Goal: Task Accomplishment & Management: Use online tool/utility

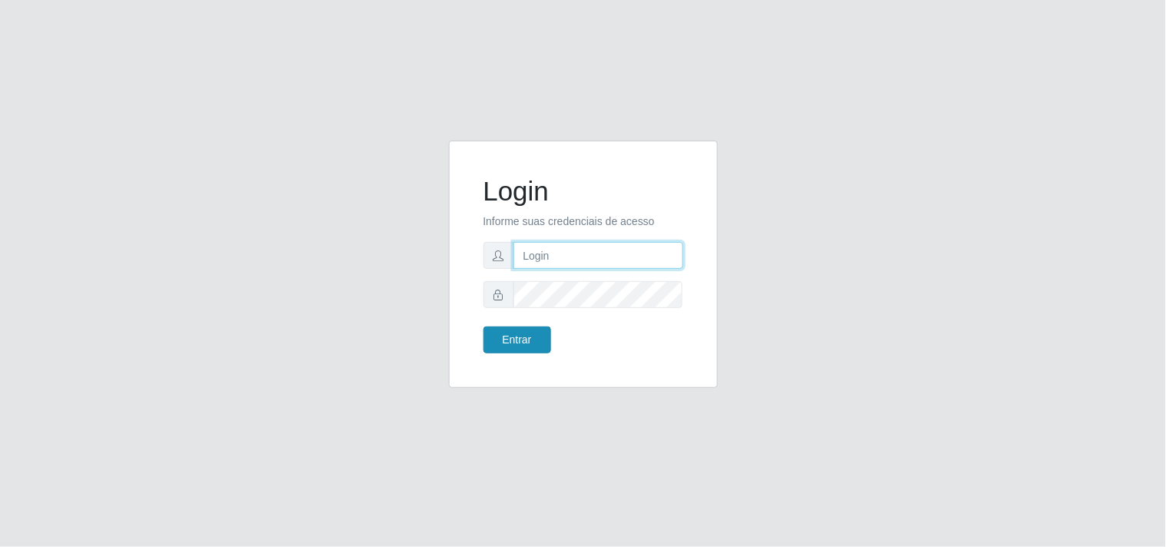
type input "analucia@cestao"
click at [512, 337] on button "Entrar" at bounding box center [517, 340] width 68 height 27
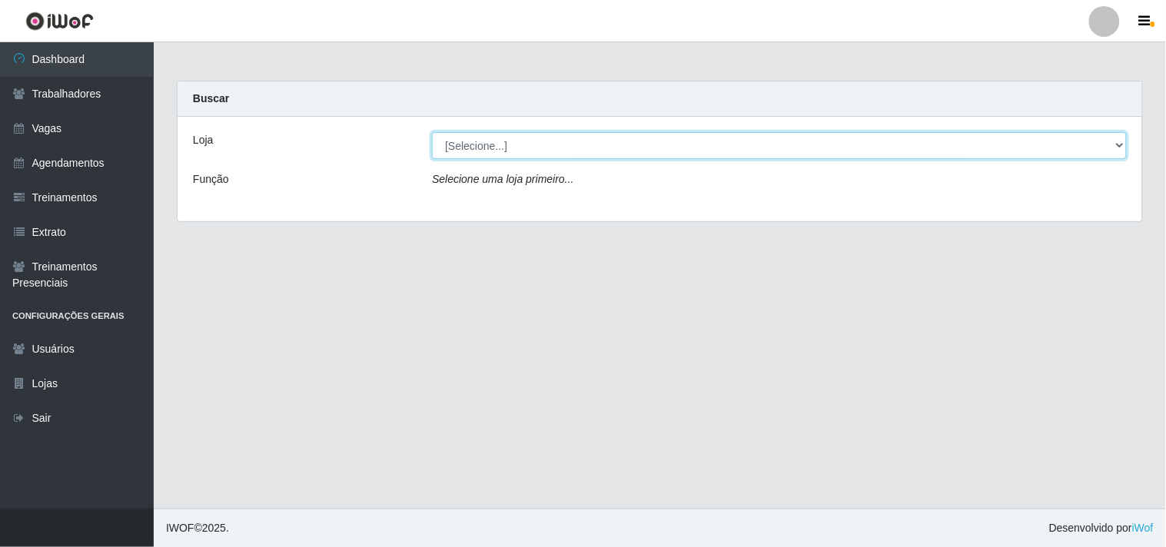
click at [555, 151] on select "[Selecione...] O Cestão - Geisel" at bounding box center [779, 145] width 695 height 27
select select "224"
click at [432, 132] on select "[Selecione...] O Cestão - Geisel" at bounding box center [779, 145] width 695 height 27
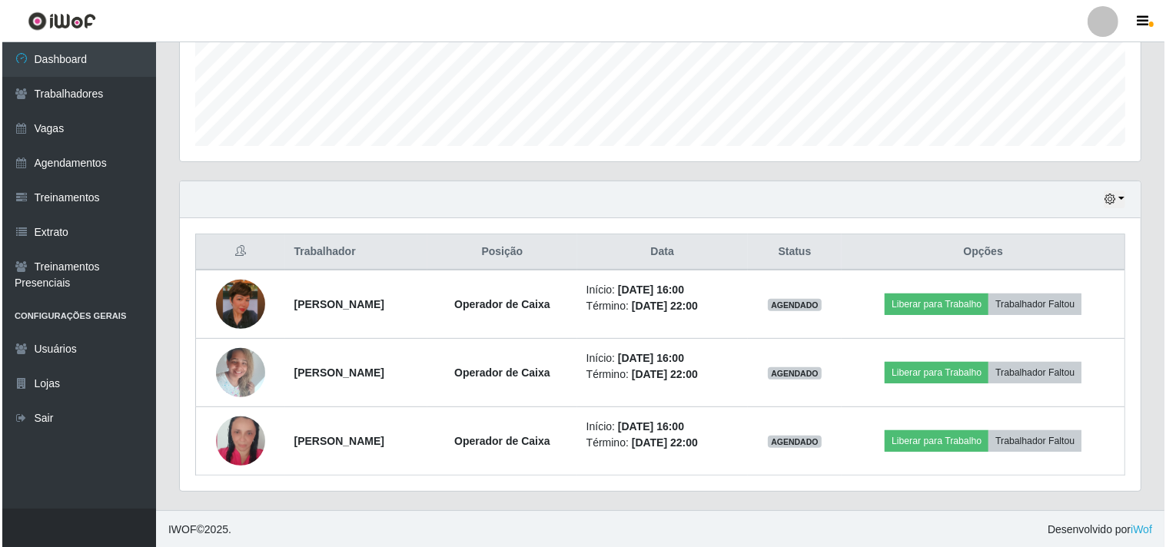
scroll to position [405, 0]
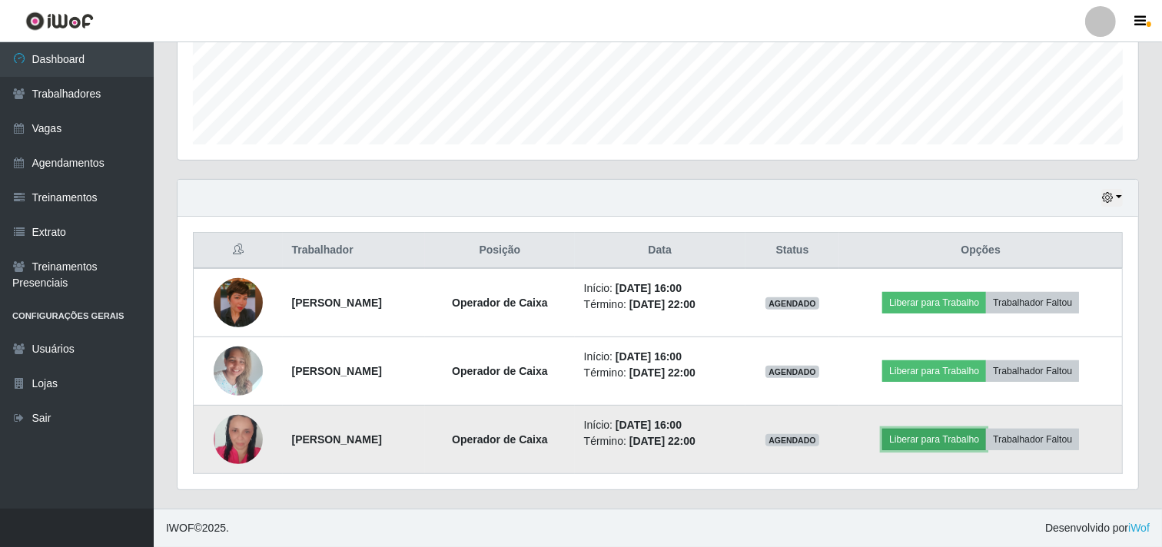
click at [922, 443] on button "Liberar para Trabalho" at bounding box center [934, 440] width 104 height 22
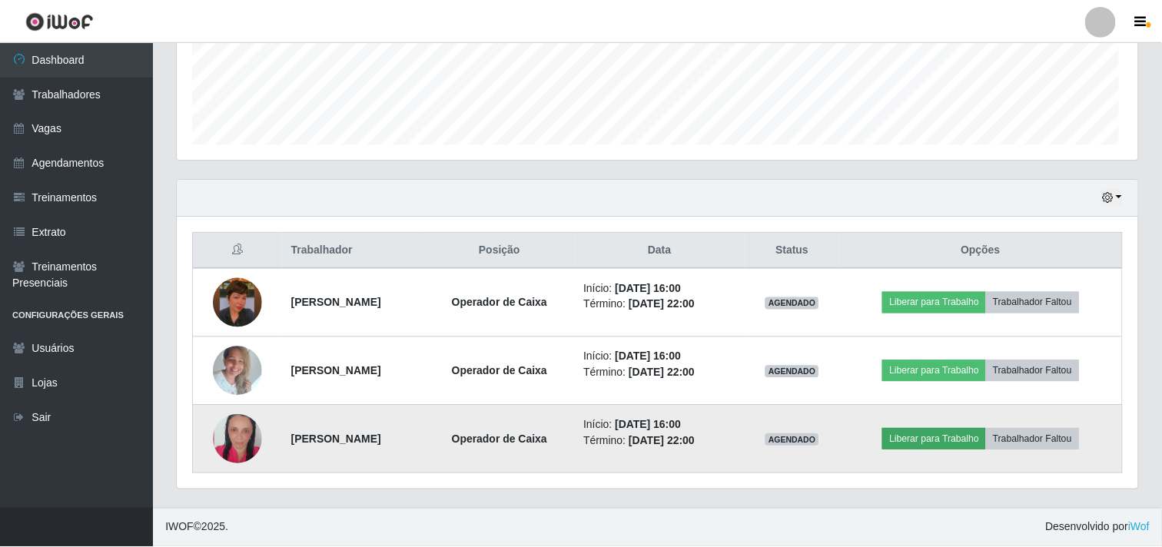
scroll to position [318, 951]
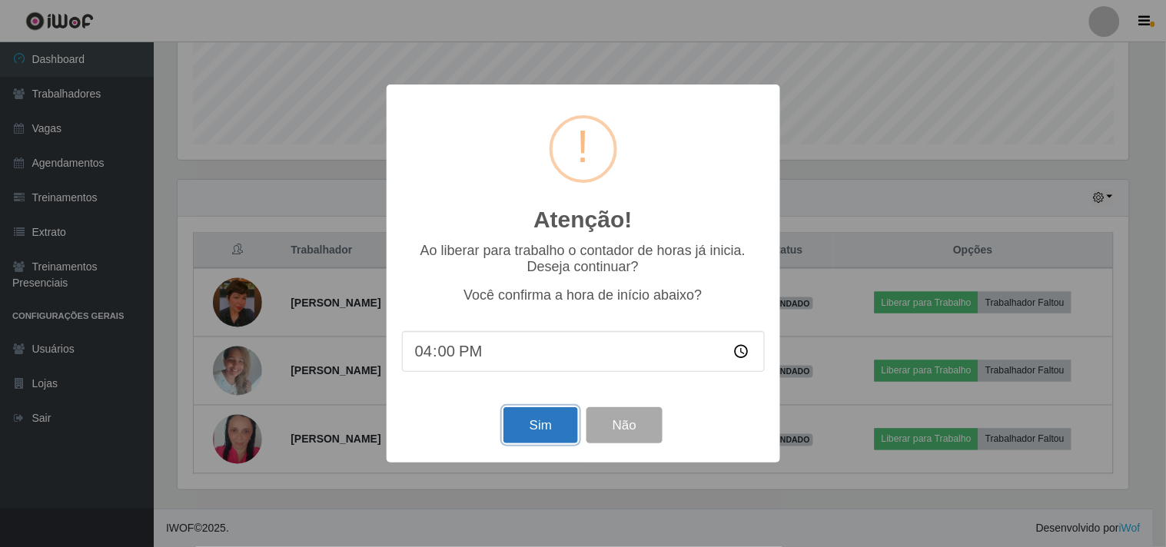
click at [552, 430] on button "Sim" at bounding box center [540, 425] width 75 height 36
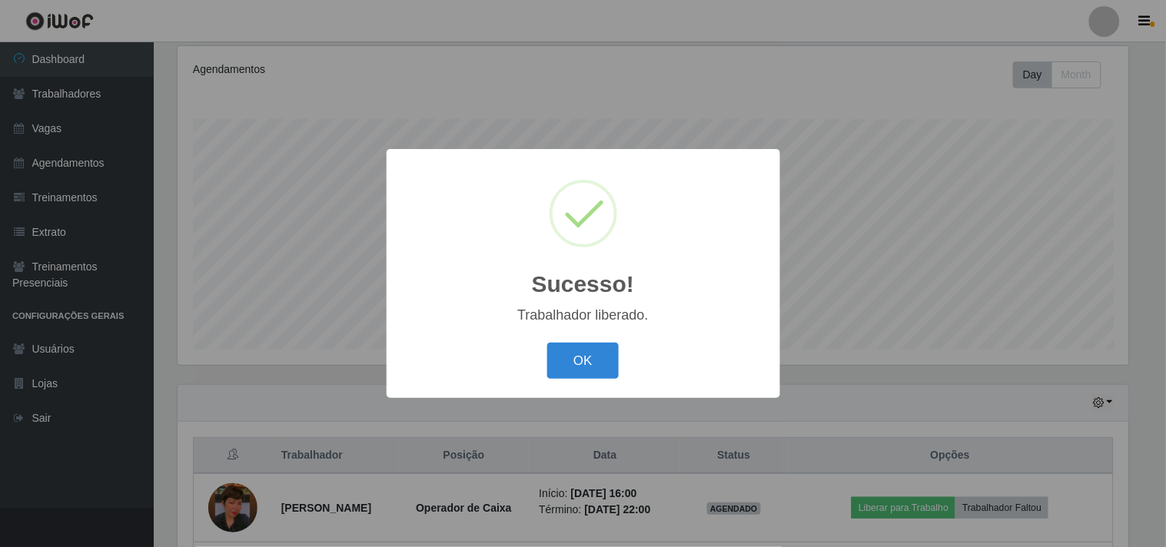
click at [585, 342] on div "OK Cancel" at bounding box center [583, 361] width 363 height 44
click at [595, 359] on button "OK" at bounding box center [582, 361] width 71 height 36
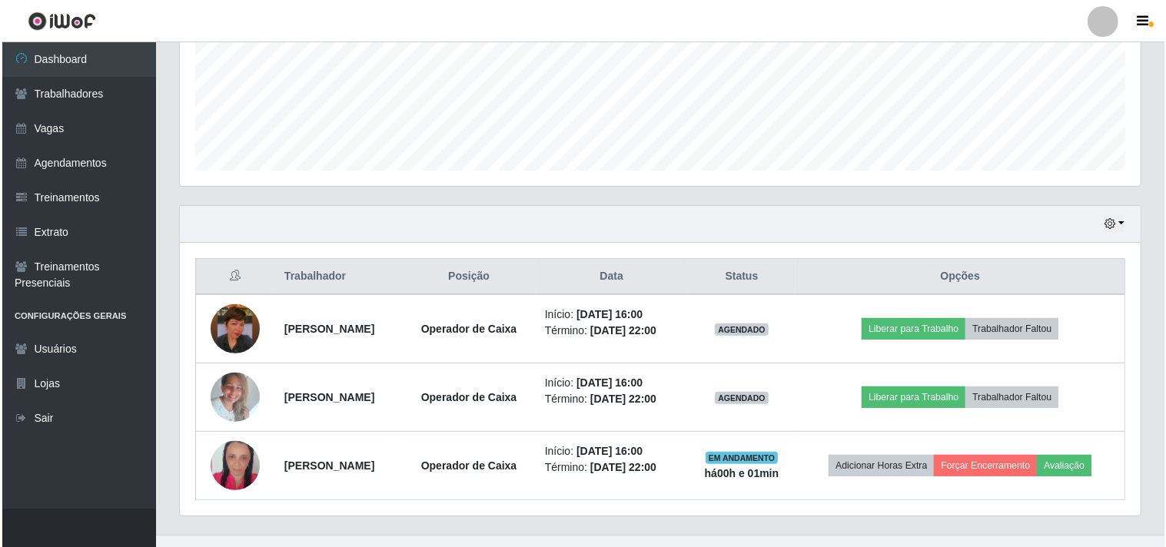
scroll to position [405, 0]
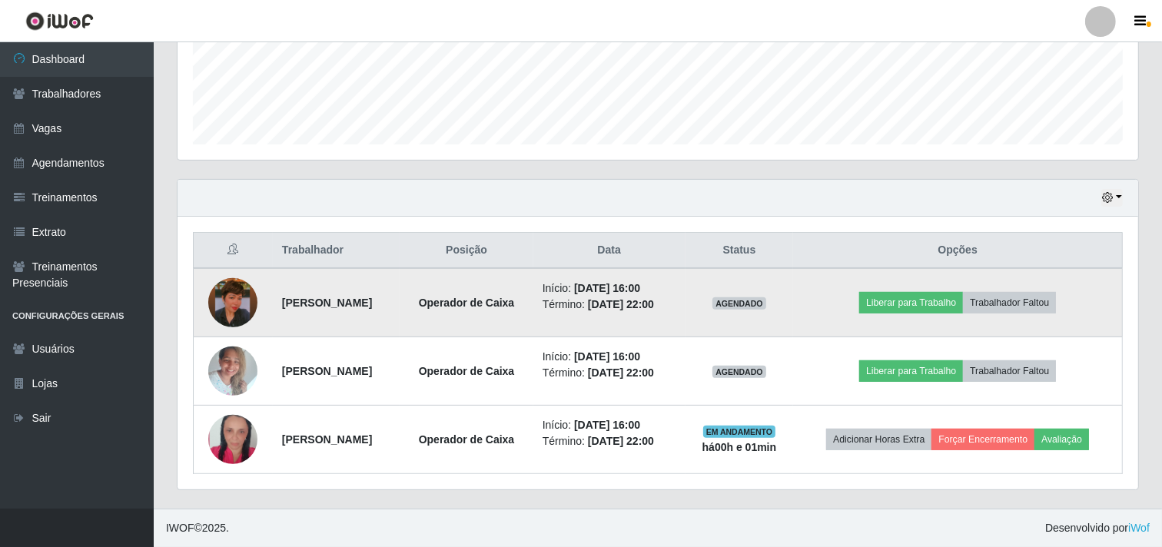
click at [221, 302] on img at bounding box center [232, 303] width 49 height 88
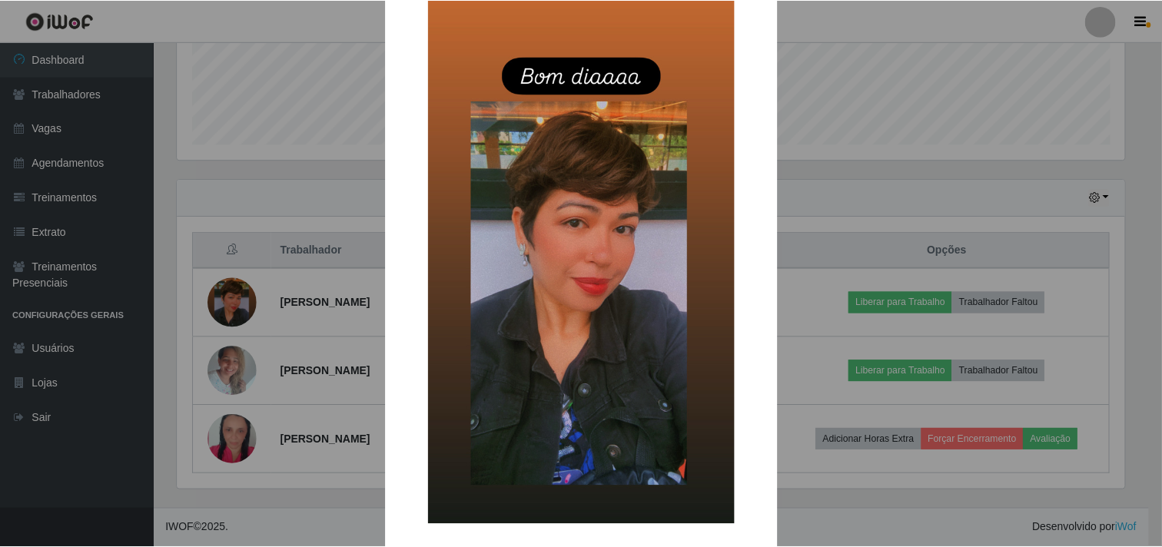
scroll to position [133, 0]
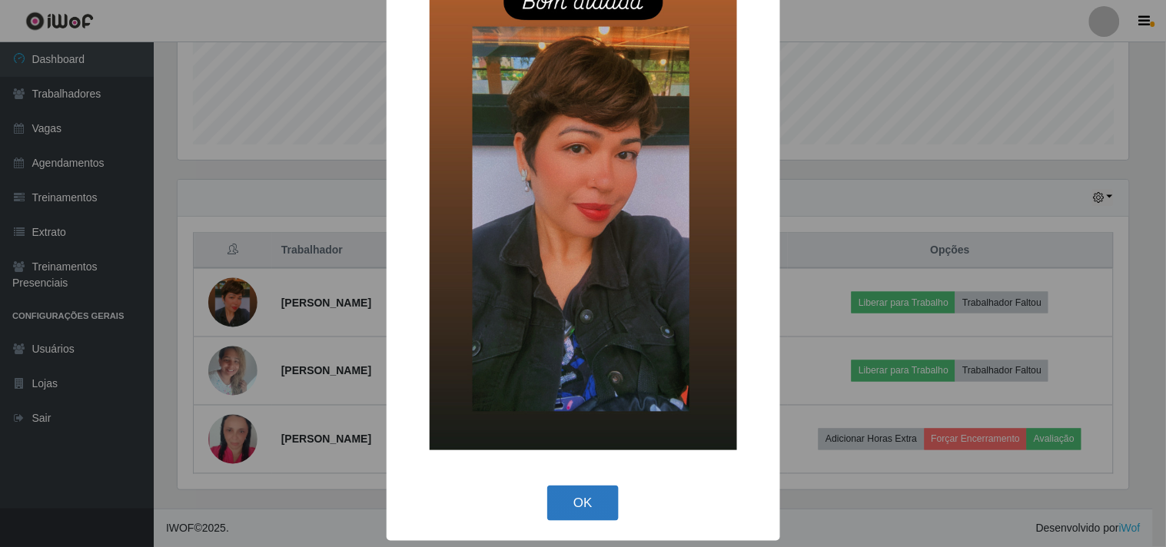
click at [582, 497] on button "OK" at bounding box center [582, 504] width 71 height 36
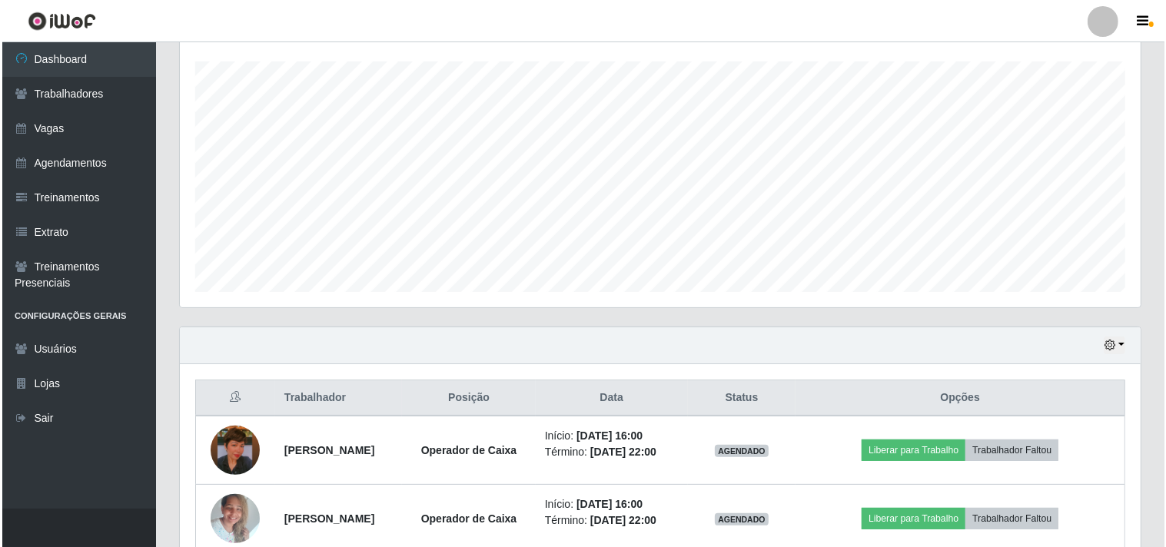
scroll to position [405, 0]
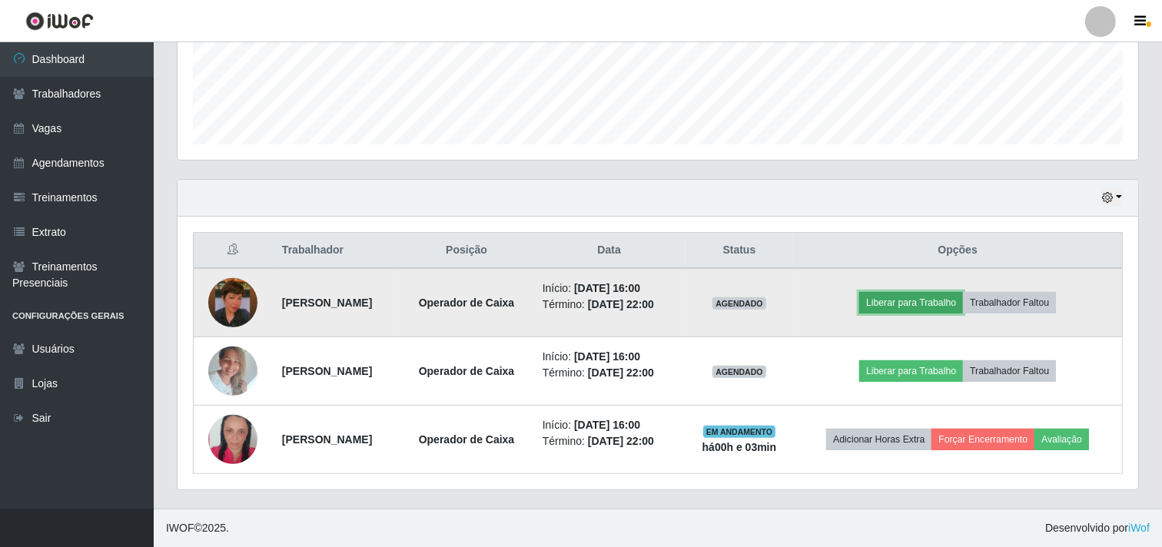
click at [956, 301] on button "Liberar para Trabalho" at bounding box center [911, 303] width 104 height 22
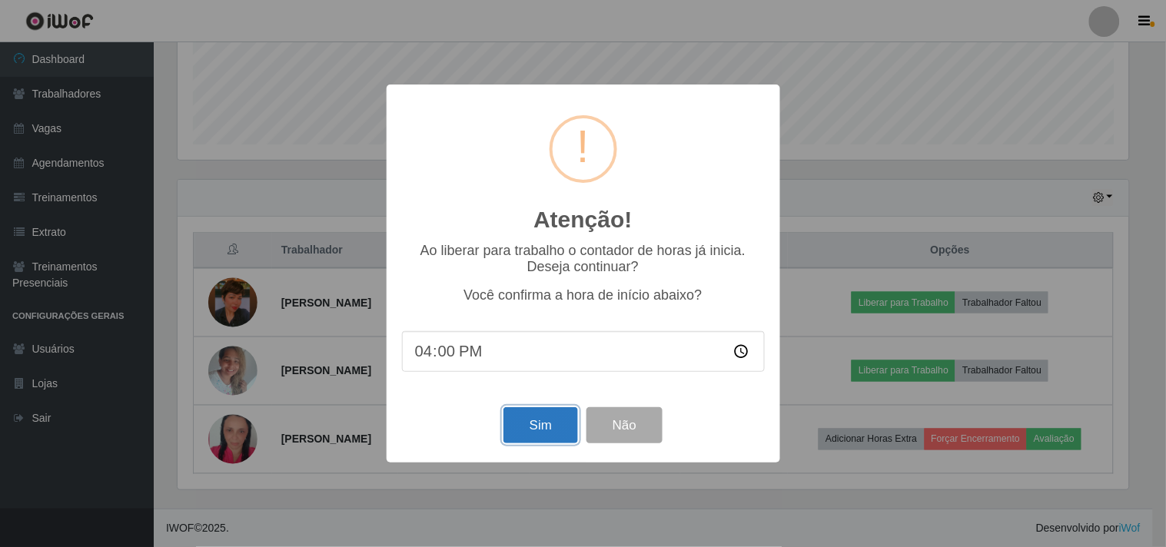
click at [541, 418] on button "Sim" at bounding box center [540, 425] width 75 height 36
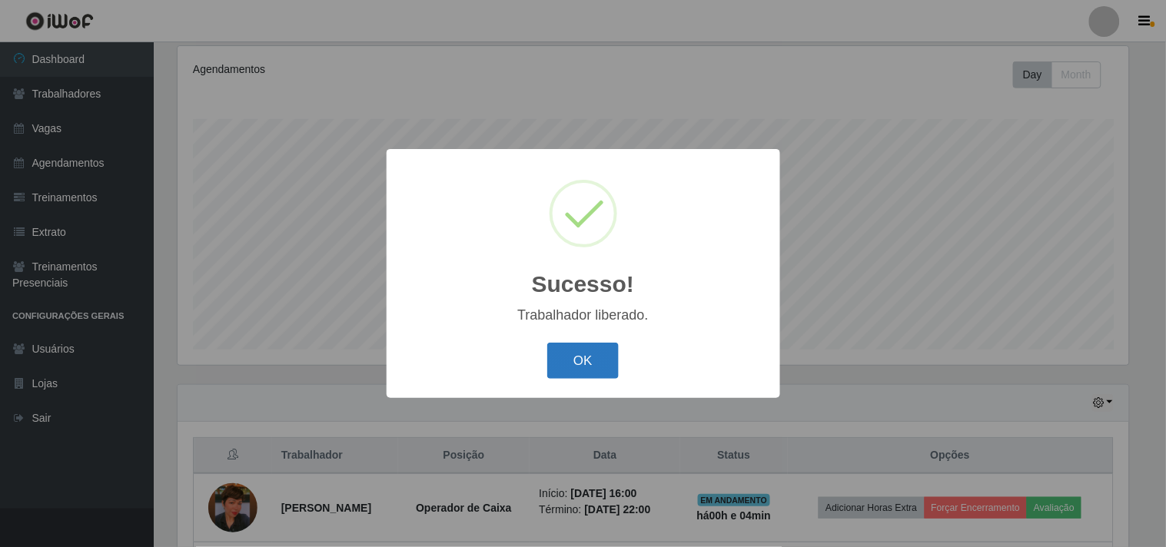
click at [583, 347] on button "OK" at bounding box center [582, 361] width 71 height 36
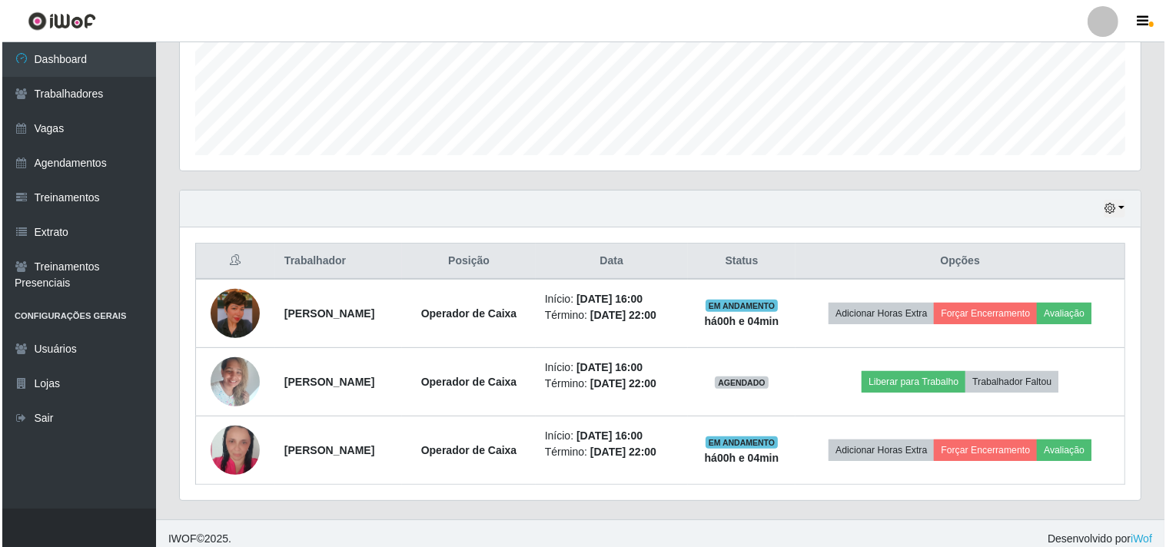
scroll to position [405, 0]
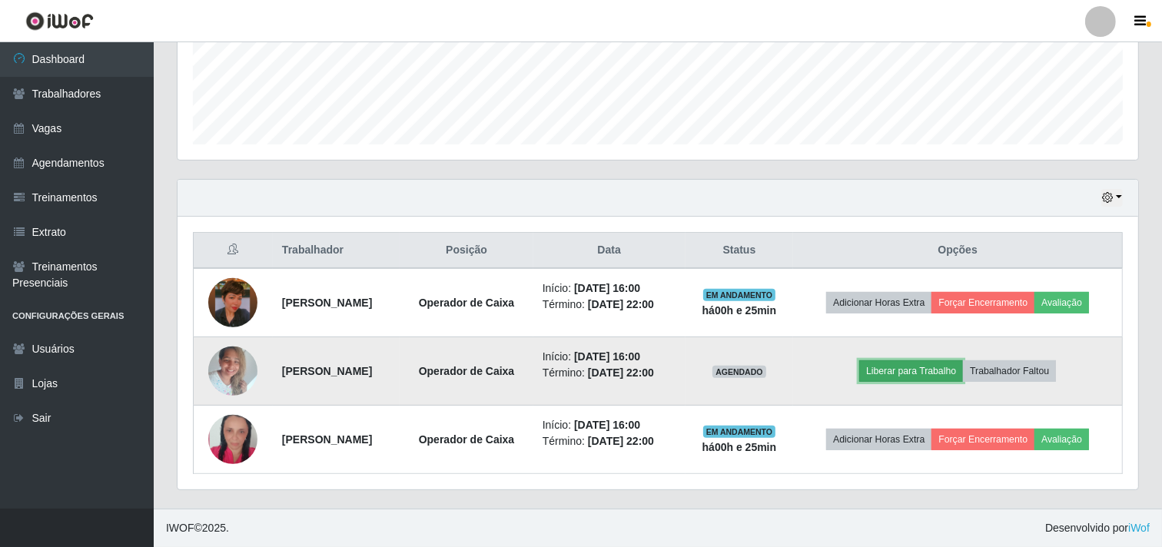
click at [904, 367] on button "Liberar para Trabalho" at bounding box center [911, 371] width 104 height 22
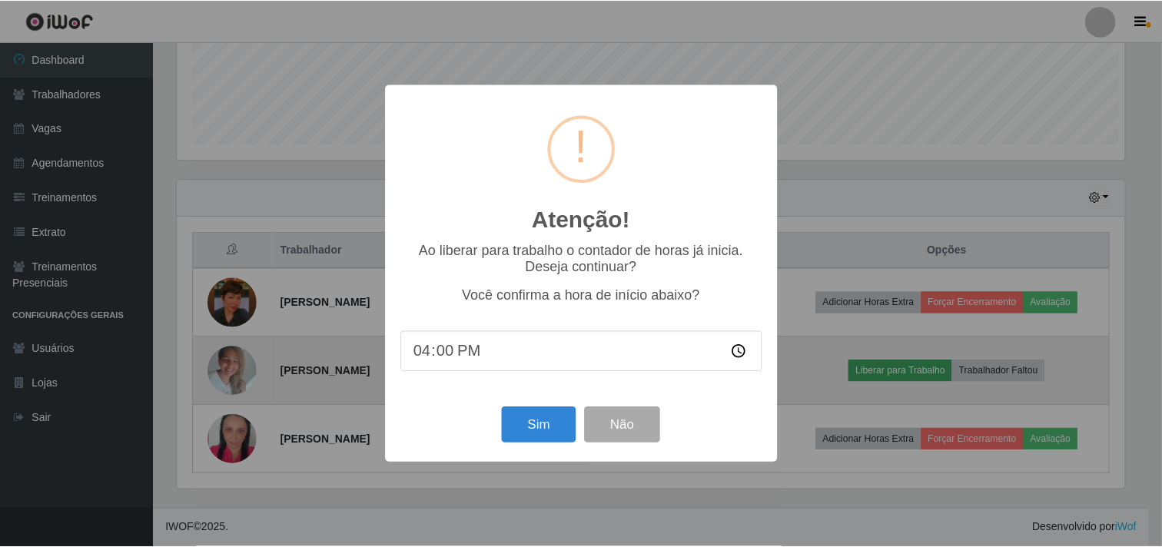
scroll to position [318, 951]
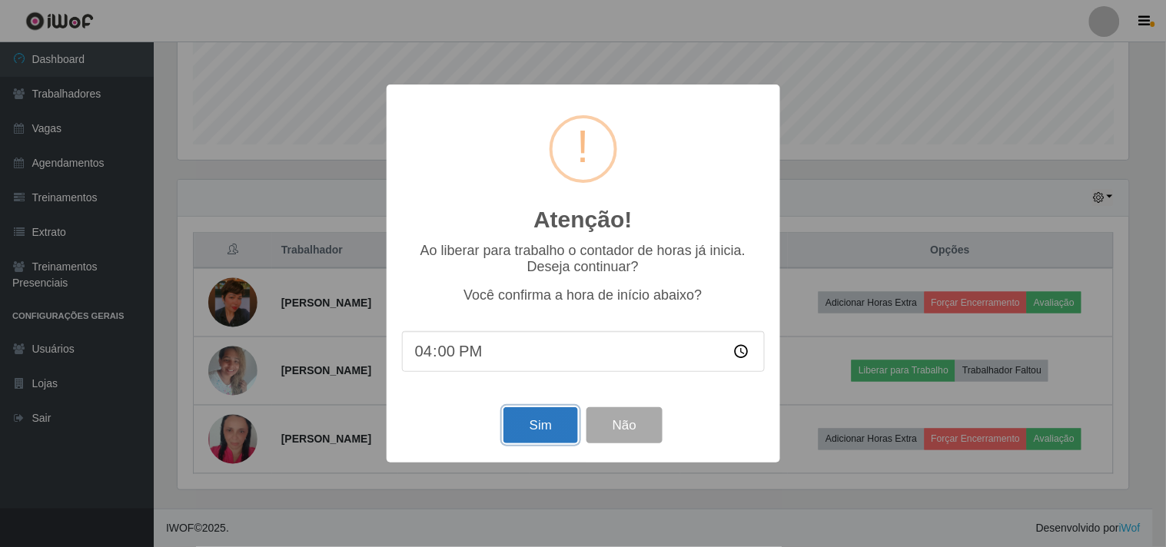
click at [516, 418] on button "Sim" at bounding box center [540, 425] width 75 height 36
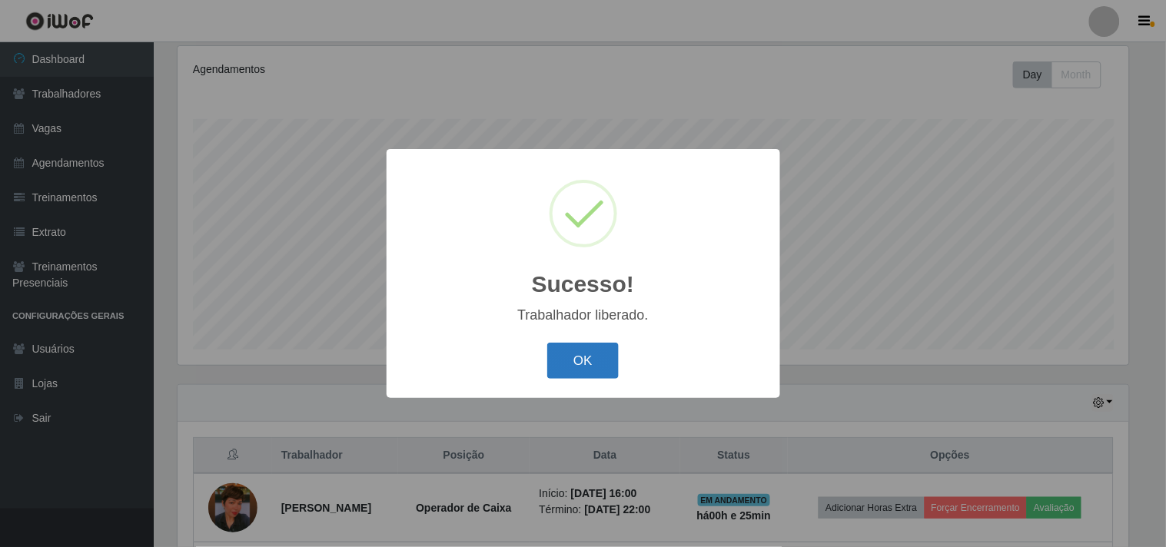
click at [592, 344] on button "OK" at bounding box center [582, 361] width 71 height 36
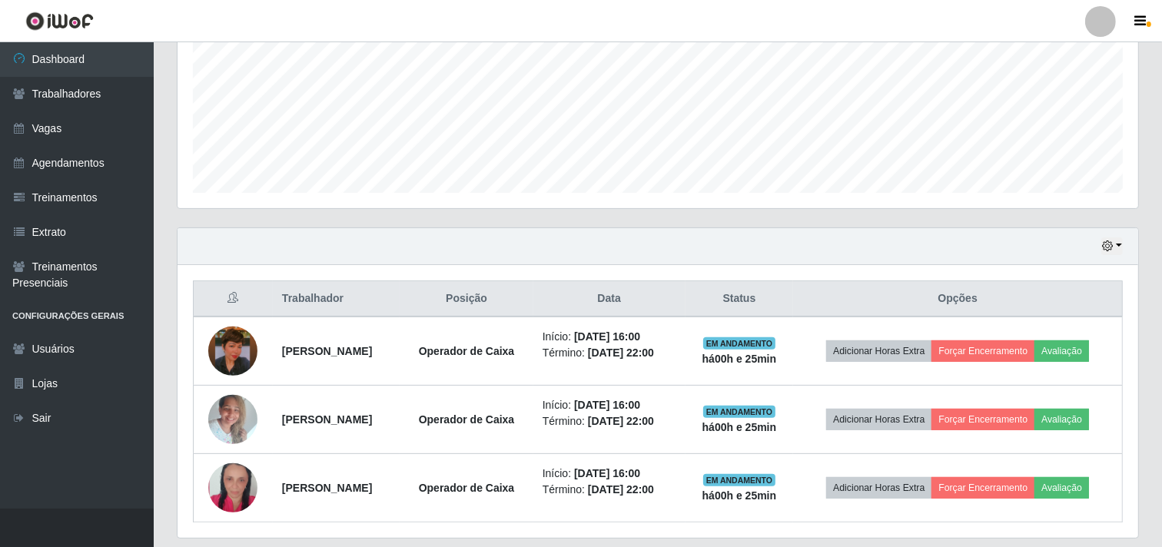
scroll to position [405, 0]
